Goal: Task Accomplishment & Management: Complete application form

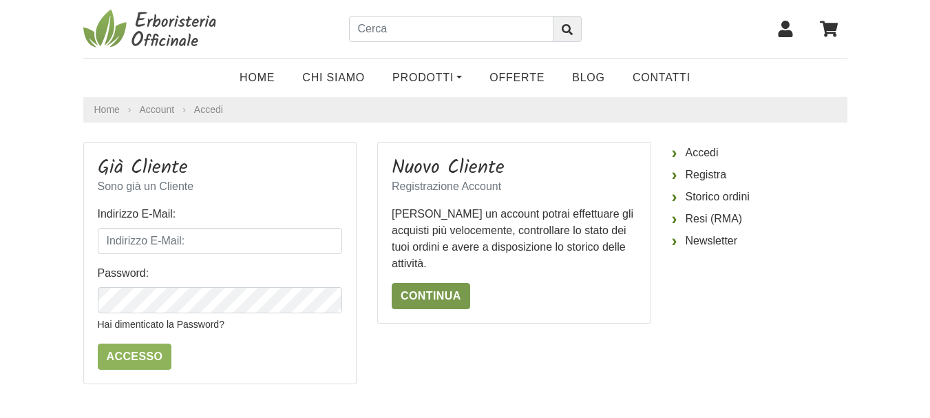
click at [427, 295] on link "Continua" at bounding box center [431, 296] width 78 height 26
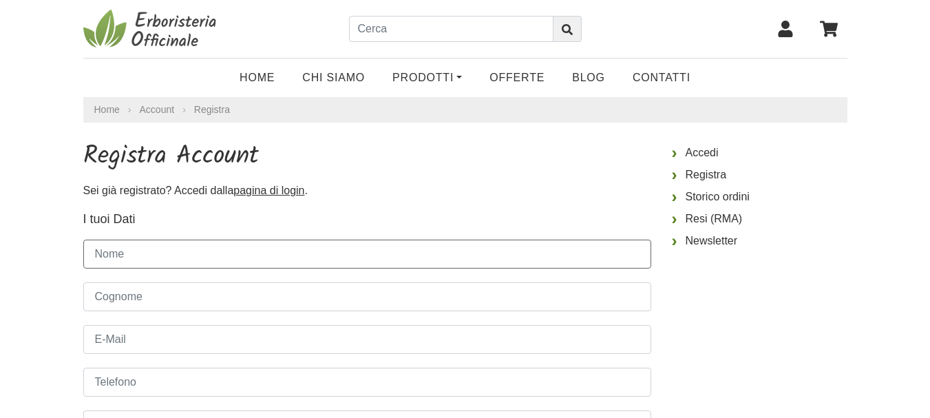
click at [297, 256] on input "Nome" at bounding box center [367, 254] width 568 height 29
type input "[PERSON_NAME]"
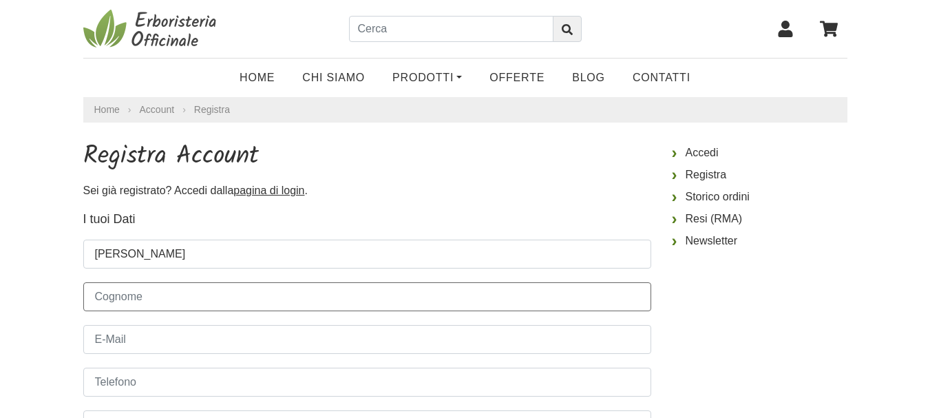
type input "Monari"
type input "[EMAIL_ADDRESS][DOMAIN_NAME]"
type input "3495391075"
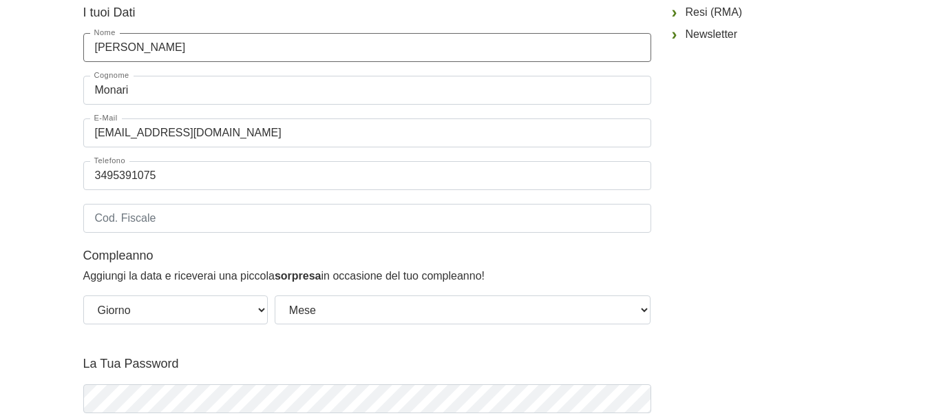
scroll to position [207, 0]
click at [168, 218] on input "Cod. Fiscale" at bounding box center [367, 217] width 568 height 29
type input "MNRJSC81S51F952F"
click at [262, 310] on select "Giorno 01 02 03 04 05 06 07 08 09 10 11 12 13 14 15 16 17 18 19 20 21 22 23 24 …" at bounding box center [175, 309] width 184 height 29
select select "11"
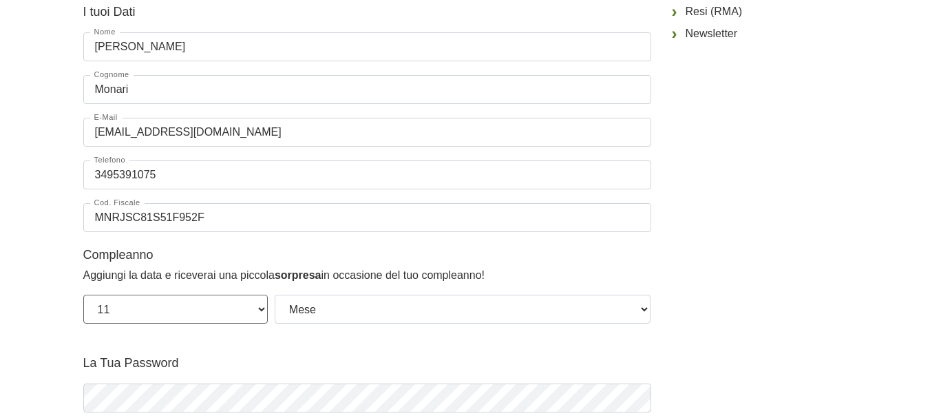
click at [83, 295] on select "Giorno 01 02 03 04 05 06 07 08 09 10 11 12 13 14 15 16 17 18 19 20 21 22 23 24 …" at bounding box center [175, 309] width 184 height 29
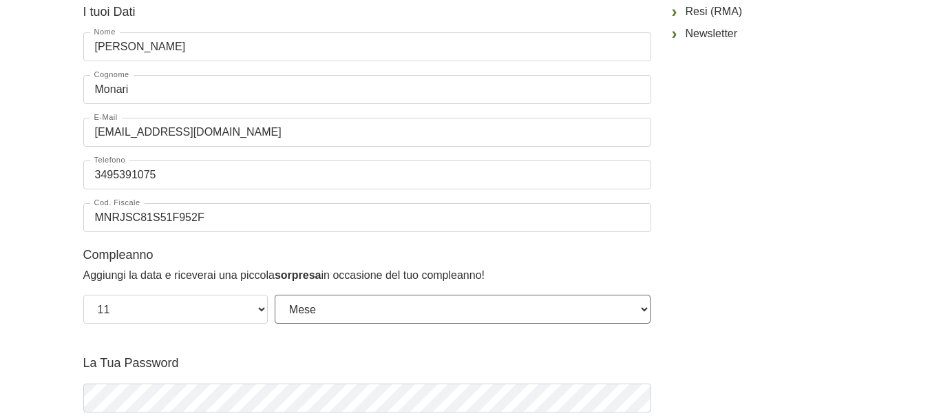
click at [645, 310] on select "Mese Gennaio [PERSON_NAME] Giugno Luglio Agosto Settembre Ottobre Novembre Dice…" at bounding box center [463, 309] width 377 height 29
select select "11"
click at [275, 295] on select "Mese Gennaio [PERSON_NAME] Giugno Luglio Agosto Settembre Ottobre Novembre Dice…" at bounding box center [463, 309] width 377 height 29
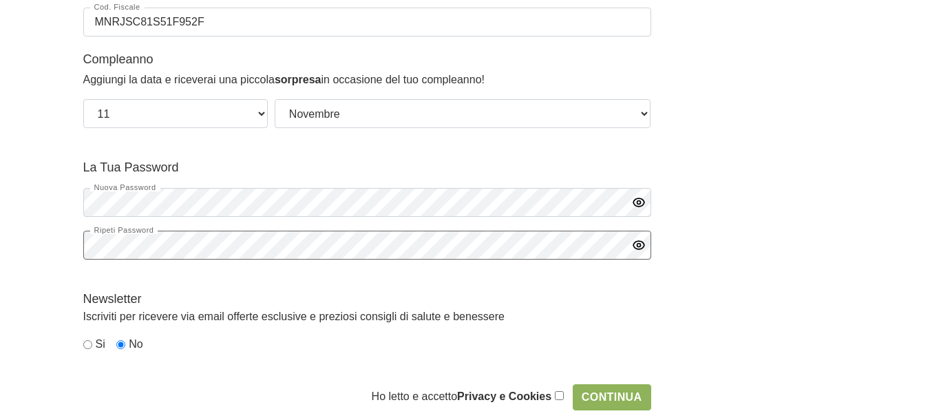
scroll to position [408, 0]
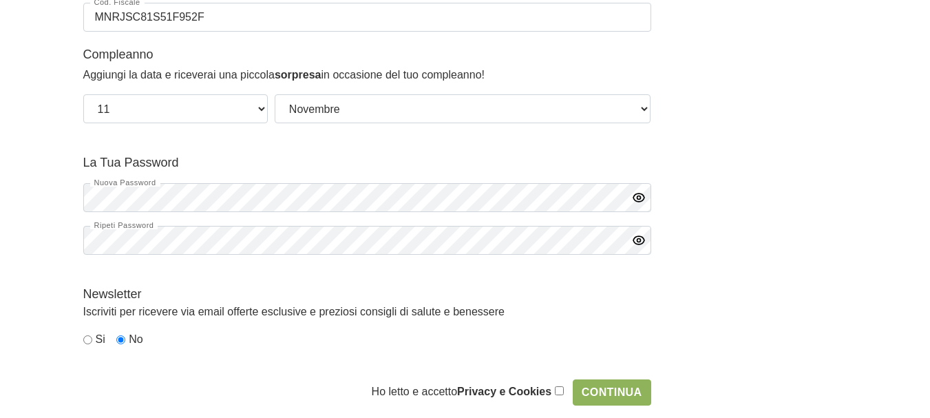
click at [87, 340] on input "radio" at bounding box center [87, 339] width 9 height 9
radio input "true"
click at [563, 390] on input "checkbox" at bounding box center [559, 390] width 9 height 9
checkbox input "true"
click at [600, 394] on input "Continua" at bounding box center [612, 392] width 78 height 26
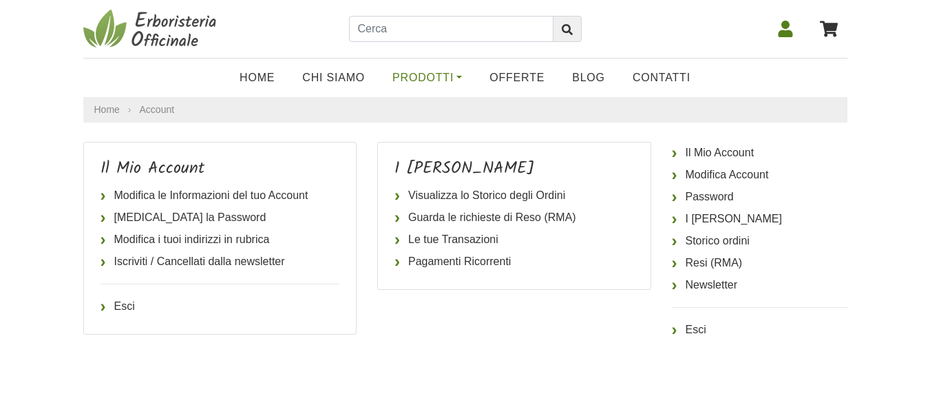
click at [415, 77] on link "Prodotti" at bounding box center [427, 78] width 97 height 28
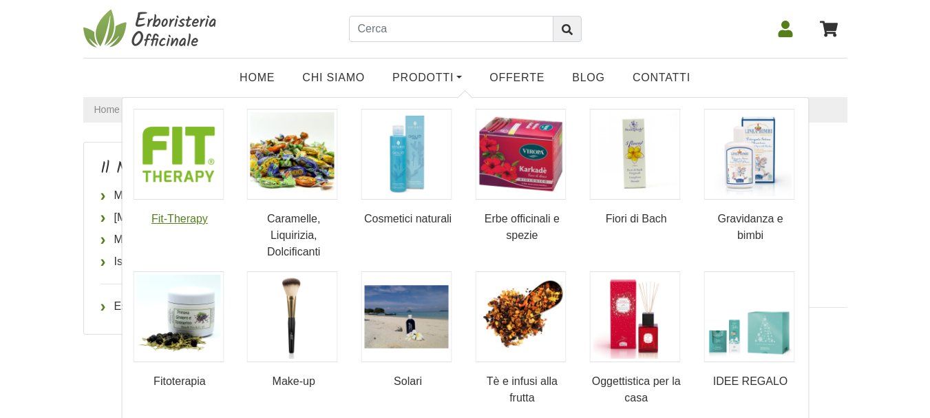
click at [192, 139] on img at bounding box center [178, 154] width 91 height 91
